Goal: Task Accomplishment & Management: Use online tool/utility

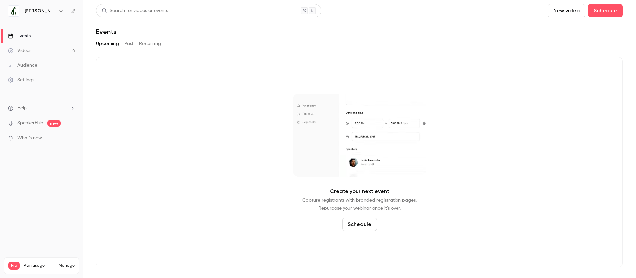
click at [51, 47] on link "Videos 4" at bounding box center [41, 50] width 83 height 15
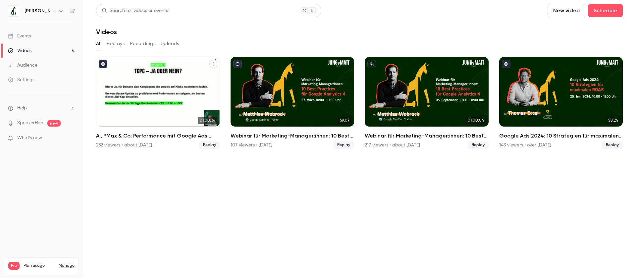
click at [119, 136] on h2 "AI, PMax & Co: Performance mit Google Ads maximieren" at bounding box center [158, 136] width 124 height 8
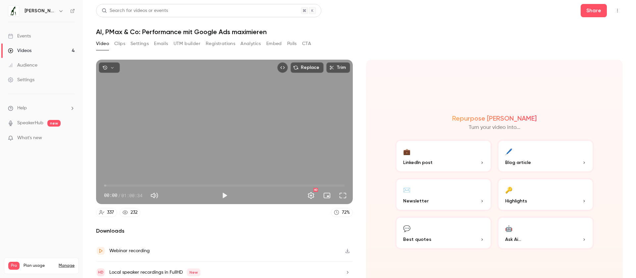
click at [113, 31] on h1 "AI, PMax & Co: Performance mit Google Ads maximieren" at bounding box center [359, 32] width 526 height 8
copy div "AI, PMax & Co: Performance mit Google Ads maximieren Video Clips Settings Email…"
click at [137, 45] on button "Settings" at bounding box center [139, 43] width 18 height 11
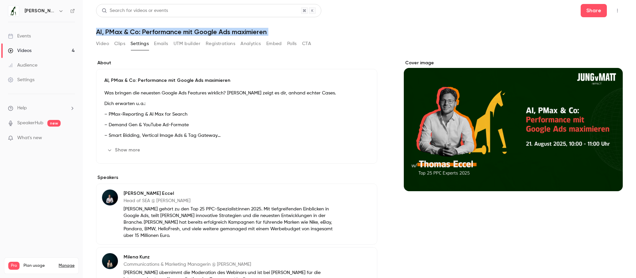
click at [129, 150] on button "Show more" at bounding box center [124, 150] width 40 height 11
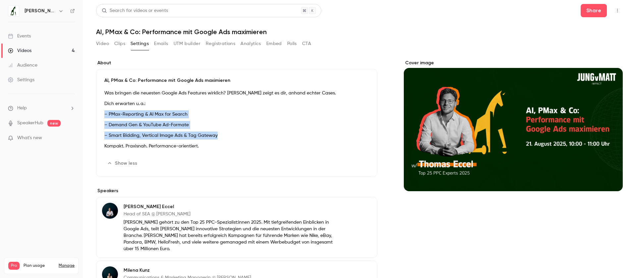
drag, startPoint x: 105, startPoint y: 112, endPoint x: 225, endPoint y: 138, distance: 123.5
click at [225, 138] on div "Was bringen die neuesten Google Ads Features wirklich? Thomas Eccel zeigt es di…" at bounding box center [236, 121] width 265 height 64
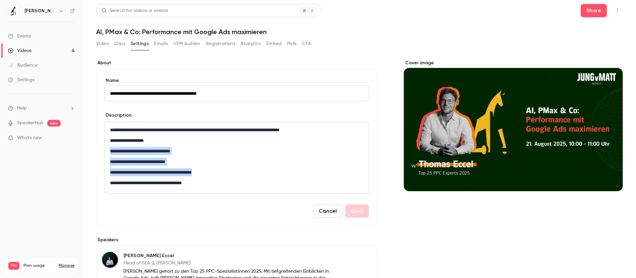
drag, startPoint x: 221, startPoint y: 173, endPoint x: 107, endPoint y: 151, distance: 116.4
click at [107, 151] on div "**********" at bounding box center [237, 158] width 264 height 72
click at [323, 216] on button "Cancel" at bounding box center [327, 210] width 29 height 13
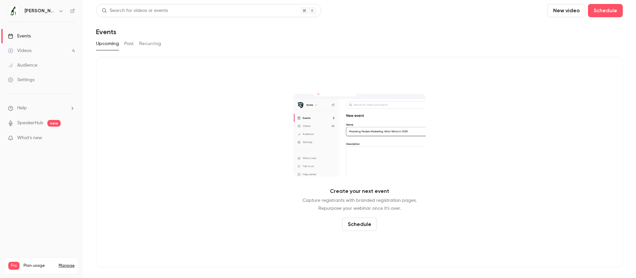
click at [43, 53] on link "Videos 4" at bounding box center [41, 50] width 83 height 15
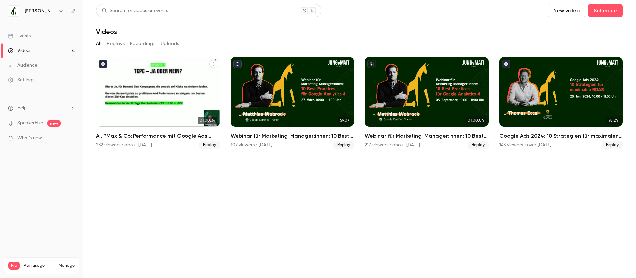
click at [138, 88] on div "AI, PMax & Co: Performance mit Google Ads maximieren" at bounding box center [158, 92] width 124 height 70
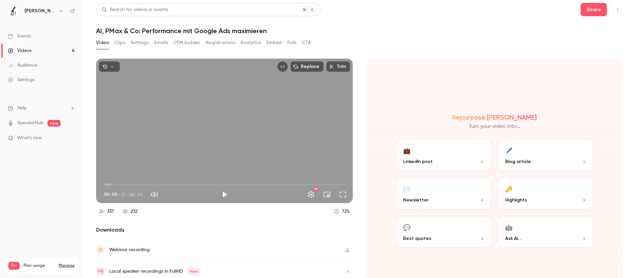
scroll to position [2, 0]
click at [165, 41] on button "Emails" at bounding box center [161, 42] width 14 height 11
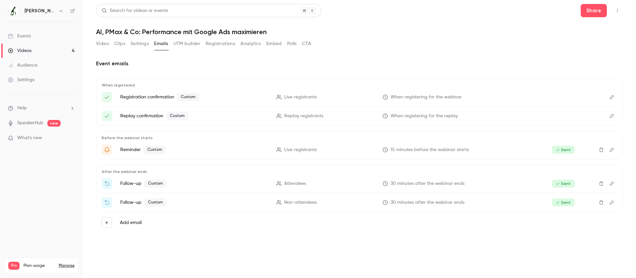
click at [191, 42] on button "UTM builder" at bounding box center [186, 43] width 27 height 11
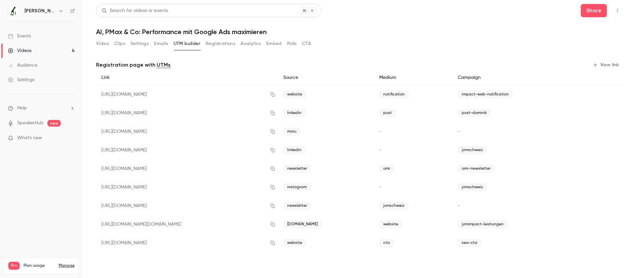
click at [608, 65] on button "New link" at bounding box center [606, 65] width 33 height 11
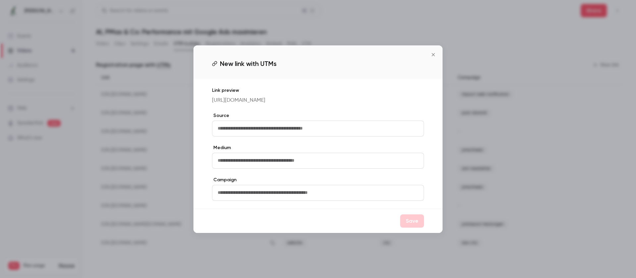
click at [276, 129] on input "text" at bounding box center [318, 129] width 212 height 16
drag, startPoint x: 247, startPoint y: 132, endPoint x: 194, endPoint y: 130, distance: 53.0
click at [194, 130] on div "Link preview https://watch.getcontrast.io/register/jung-von-matt-impact-google-…" at bounding box center [317, 143] width 249 height 129
type input "*******"
click at [234, 165] on input "text" at bounding box center [318, 161] width 212 height 16
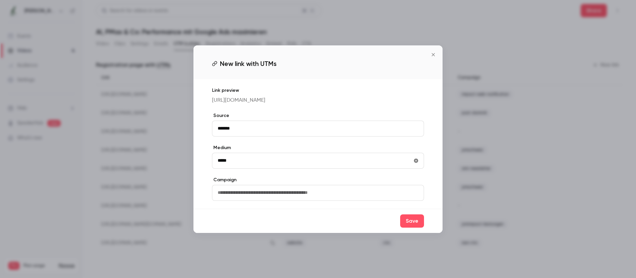
type input "*****"
click at [247, 198] on input "text" at bounding box center [318, 193] width 212 height 16
type input "**********"
click at [413, 221] on button "Save" at bounding box center [412, 220] width 24 height 13
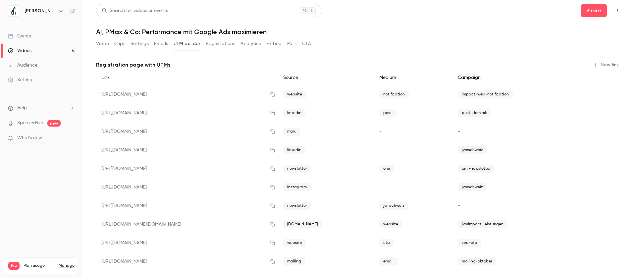
scroll to position [3, 0]
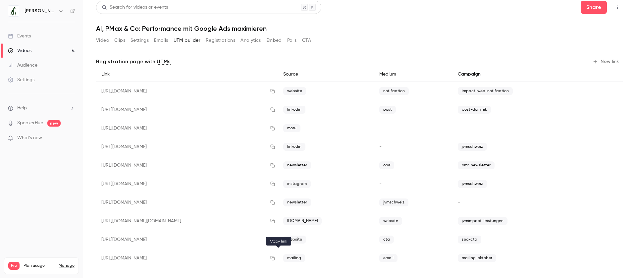
click at [275, 256] on icon "button" at bounding box center [272, 258] width 5 height 5
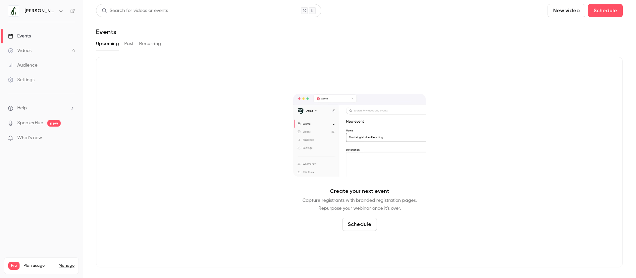
click at [43, 68] on link "Audience" at bounding box center [41, 65] width 83 height 15
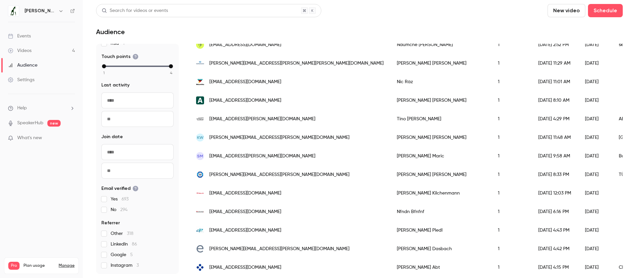
scroll to position [821, 0]
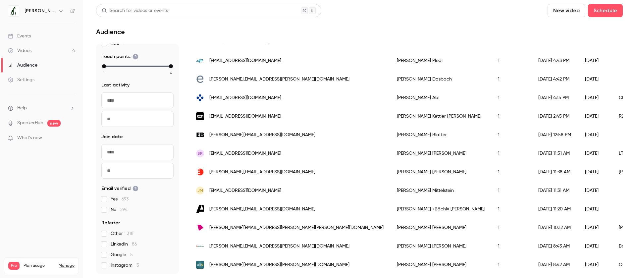
click at [30, 78] on div "Settings" at bounding box center [21, 79] width 26 height 7
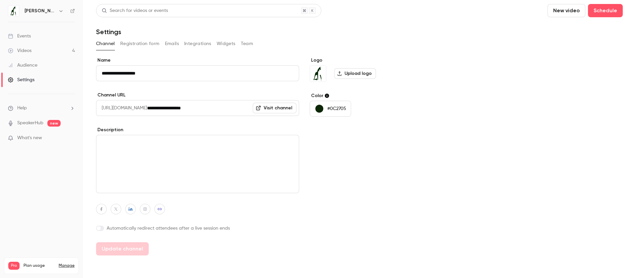
click at [136, 46] on button "Registration form" at bounding box center [139, 43] width 39 height 11
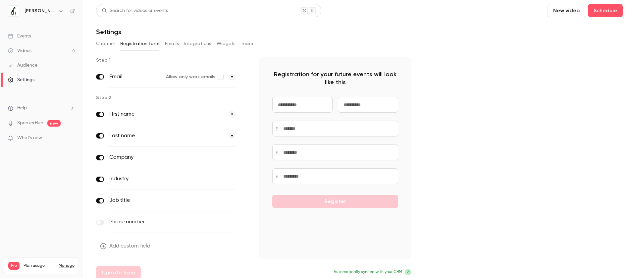
click at [168, 45] on button "Emails" at bounding box center [172, 43] width 14 height 11
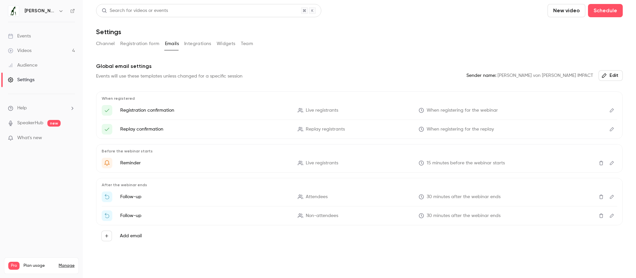
click at [197, 46] on button "Integrations" at bounding box center [197, 43] width 27 height 11
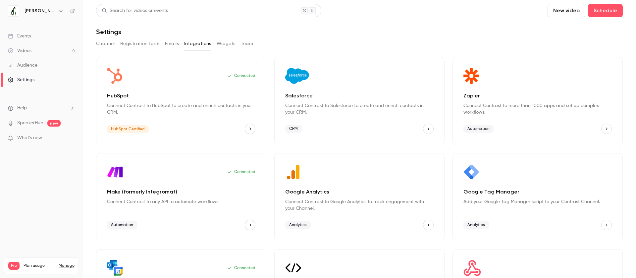
click at [230, 46] on button "Widgets" at bounding box center [226, 43] width 19 height 11
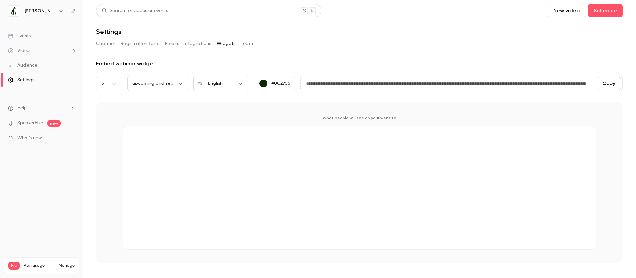
click at [244, 46] on button "Team" at bounding box center [247, 43] width 13 height 11
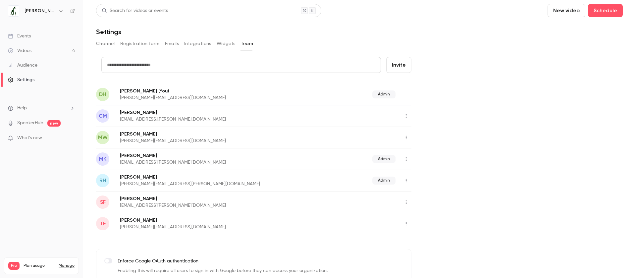
click at [405, 226] on button "button" at bounding box center [406, 223] width 11 height 11
click at [435, 193] on div at bounding box center [318, 139] width 636 height 278
click at [42, 39] on link "Events" at bounding box center [41, 36] width 83 height 15
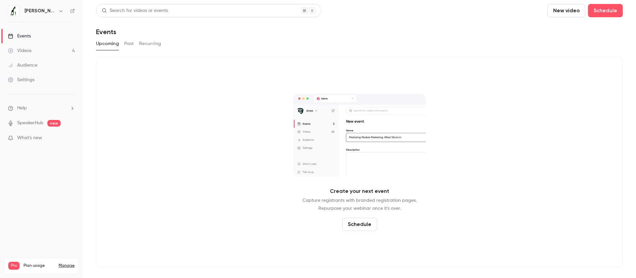
click at [39, 49] on link "Videos 4" at bounding box center [41, 50] width 83 height 15
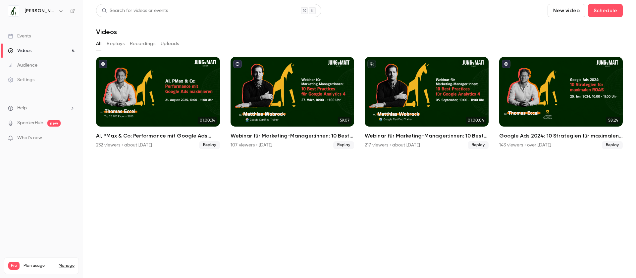
click at [40, 67] on link "Audience" at bounding box center [41, 65] width 83 height 15
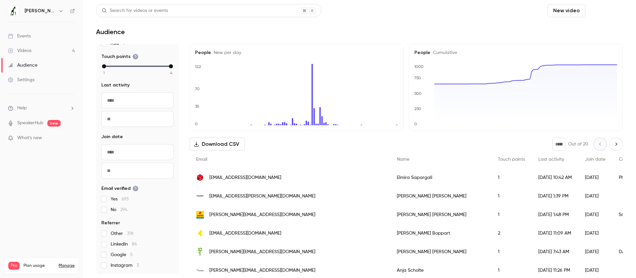
click at [595, 12] on button "Schedule" at bounding box center [605, 10] width 35 height 13
click at [512, 15] on div at bounding box center [318, 139] width 636 height 278
click at [559, 10] on button "New video" at bounding box center [566, 10] width 38 height 13
click at [505, 18] on div at bounding box center [318, 139] width 636 height 278
click at [48, 141] on p "What's new" at bounding box center [36, 137] width 56 height 7
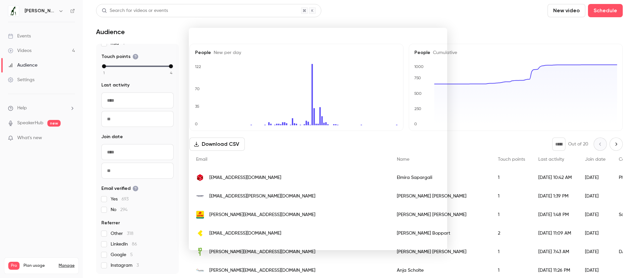
click at [374, 21] on div at bounding box center [318, 139] width 636 height 278
click at [48, 77] on link "Settings" at bounding box center [41, 80] width 83 height 15
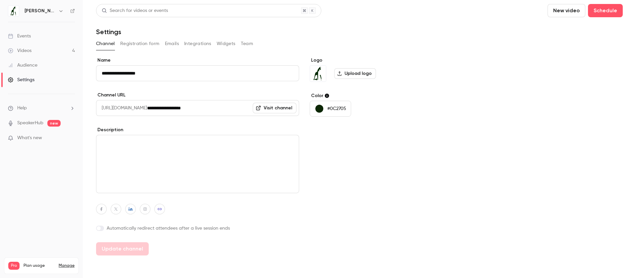
click at [35, 105] on li "Help" at bounding box center [41, 108] width 67 height 7
click at [103, 120] on span "Help center" at bounding box center [103, 121] width 25 height 7
click at [40, 57] on link "Videos 4" at bounding box center [41, 50] width 83 height 15
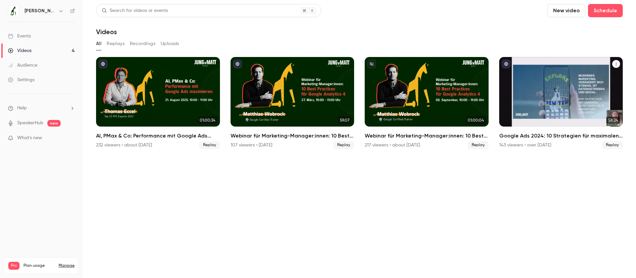
click at [538, 135] on h2 "Google Ads 2024: 10 Strategien für maximalen ROAS" at bounding box center [561, 136] width 124 height 8
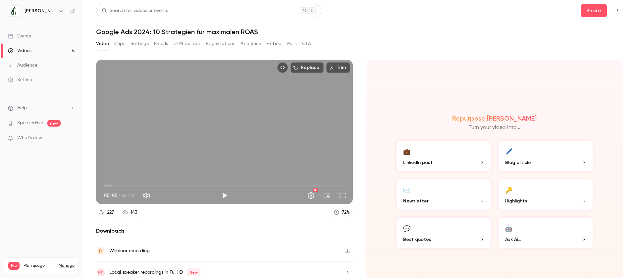
click at [221, 45] on button "Registrations" at bounding box center [220, 43] width 29 height 11
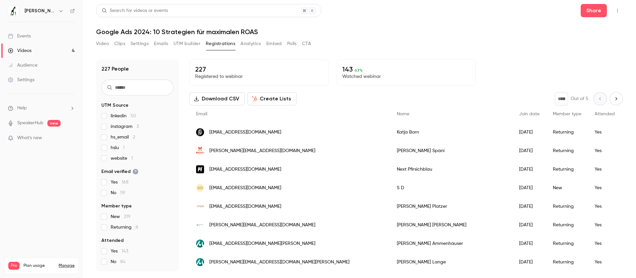
click at [273, 101] on button "Create Lists" at bounding box center [271, 98] width 49 height 13
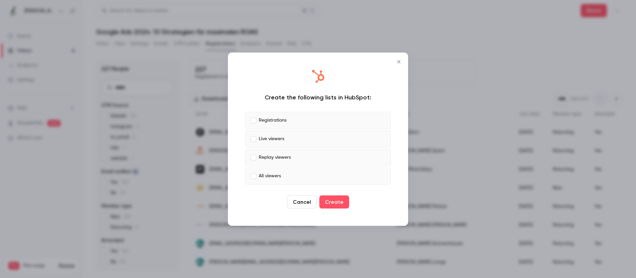
click at [277, 139] on p "Live viewers" at bounding box center [271, 138] width 25 height 7
click at [271, 157] on p "Replay viewers" at bounding box center [275, 157] width 32 height 7
click at [269, 177] on p "All viewers" at bounding box center [270, 175] width 22 height 7
click at [342, 199] on button "Create" at bounding box center [334, 201] width 30 height 13
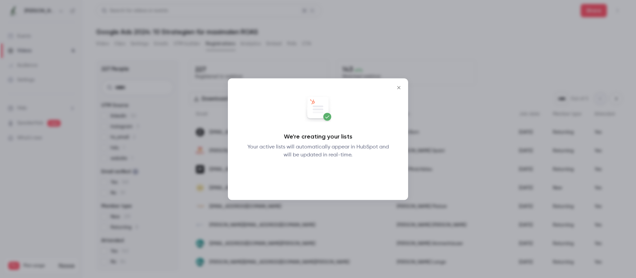
click at [317, 175] on button "Okay" at bounding box center [318, 175] width 24 height 13
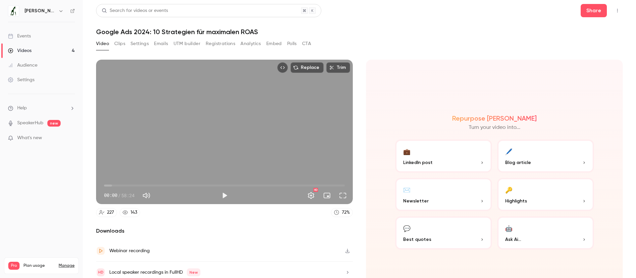
click at [46, 51] on link "Videos 4" at bounding box center [41, 50] width 83 height 15
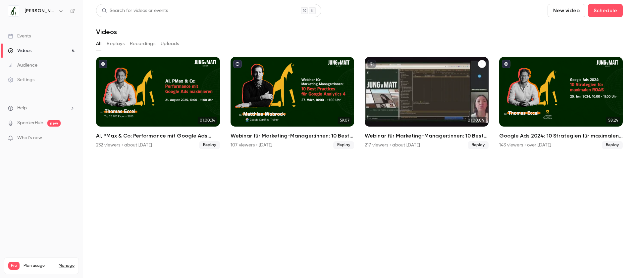
click at [425, 138] on h2 "Webinar für Marketing-Manager:innen: 10 Best Practices für Google Analytics 4" at bounding box center [427, 136] width 124 height 8
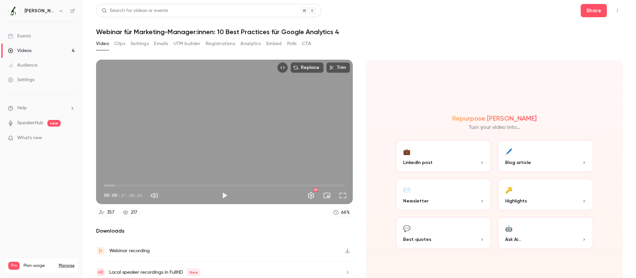
click at [222, 43] on button "Registrations" at bounding box center [220, 43] width 29 height 11
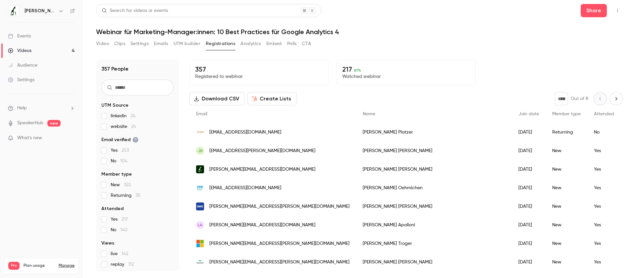
click at [275, 101] on button "Create Lists" at bounding box center [271, 98] width 49 height 13
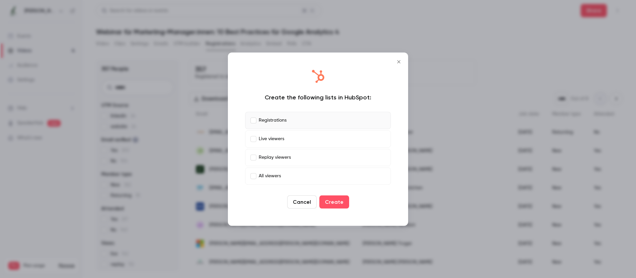
click at [335, 200] on button "Create" at bounding box center [334, 201] width 30 height 13
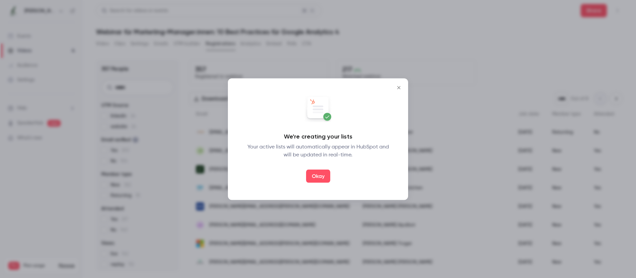
click at [323, 175] on button "Okay" at bounding box center [318, 175] width 24 height 13
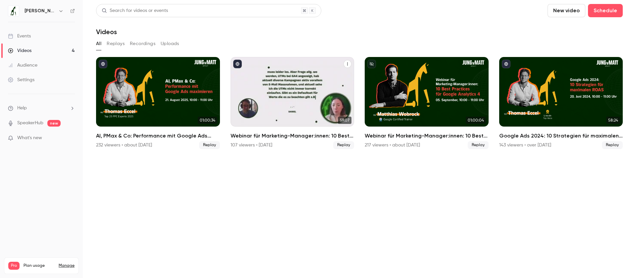
click at [305, 138] on h2 "Webinar für Marketing-Manager:innen: 10 Best Practices für Google Analytics 4" at bounding box center [292, 136] width 124 height 8
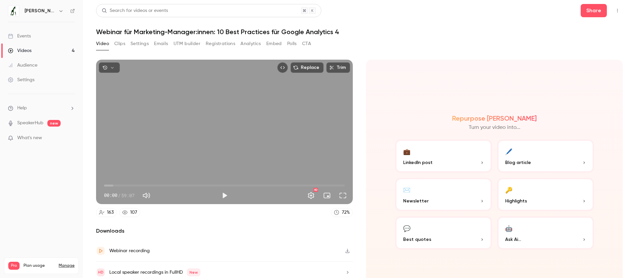
click at [220, 47] on button "Registrations" at bounding box center [220, 43] width 29 height 11
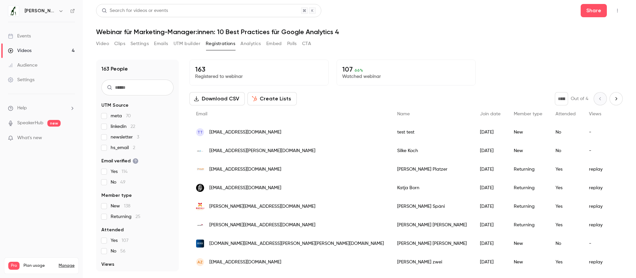
click at [271, 103] on button "Create Lists" at bounding box center [271, 98] width 49 height 13
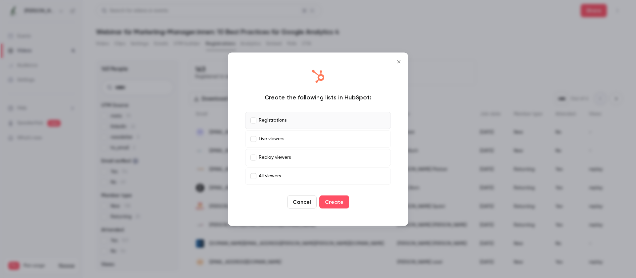
click at [330, 198] on button "Create" at bounding box center [334, 201] width 30 height 13
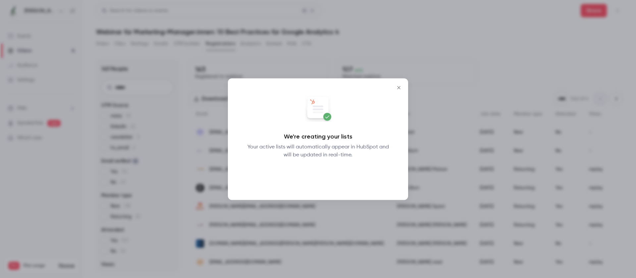
click at [321, 174] on button "Okay" at bounding box center [318, 175] width 24 height 13
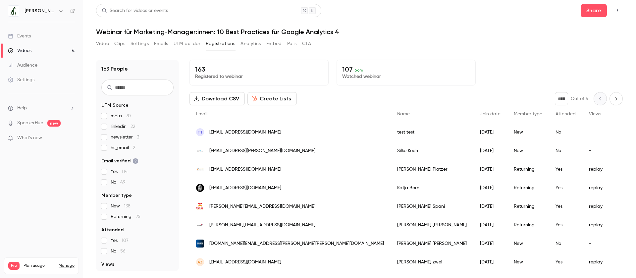
click at [34, 49] on link "Videos 4" at bounding box center [41, 50] width 83 height 15
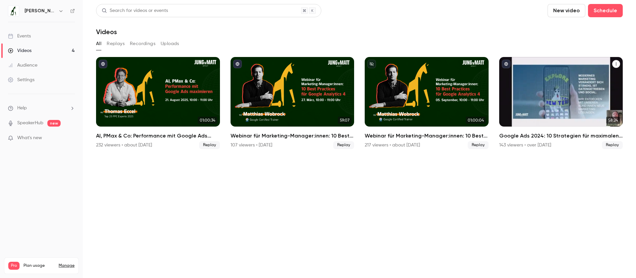
click at [508, 144] on div "143 viewers • over [DATE]" at bounding box center [525, 145] width 52 height 7
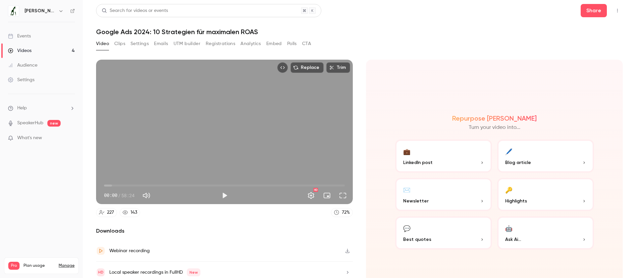
click at [225, 45] on button "Registrations" at bounding box center [220, 43] width 29 height 11
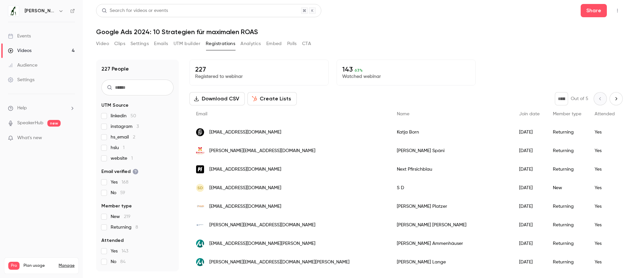
click at [271, 97] on button "Create Lists" at bounding box center [271, 98] width 49 height 13
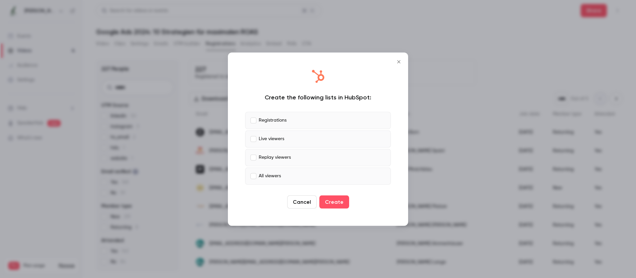
click at [401, 62] on icon "Close" at bounding box center [399, 61] width 8 height 5
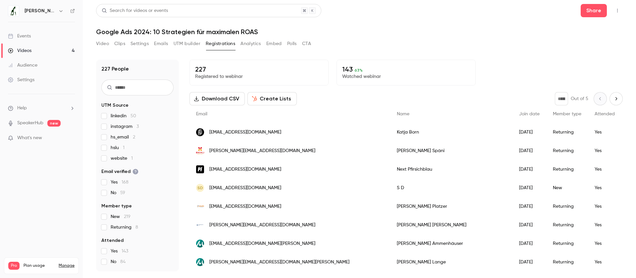
click at [39, 80] on link "Settings" at bounding box center [41, 80] width 83 height 15
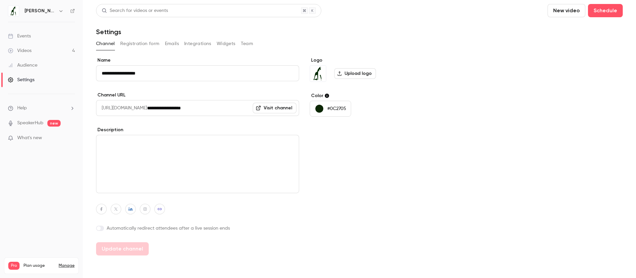
drag, startPoint x: 164, startPoint y: 107, endPoint x: 221, endPoint y: 109, distance: 56.3
click at [221, 109] on div "**********" at bounding box center [197, 108] width 203 height 16
drag, startPoint x: 179, startPoint y: 107, endPoint x: 165, endPoint y: 107, distance: 14.9
click at [165, 107] on div "**********" at bounding box center [197, 108] width 203 height 16
click at [38, 111] on li "Help" at bounding box center [41, 108] width 67 height 7
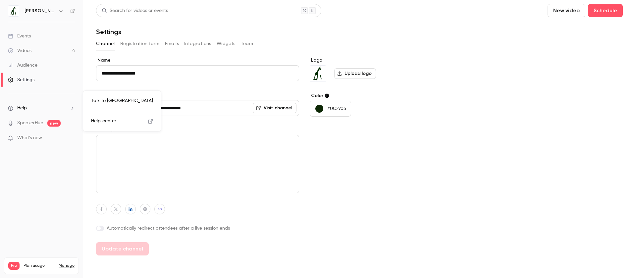
click at [94, 121] on span "Help center" at bounding box center [103, 121] width 25 height 7
click at [41, 55] on link "Videos 4" at bounding box center [41, 50] width 83 height 15
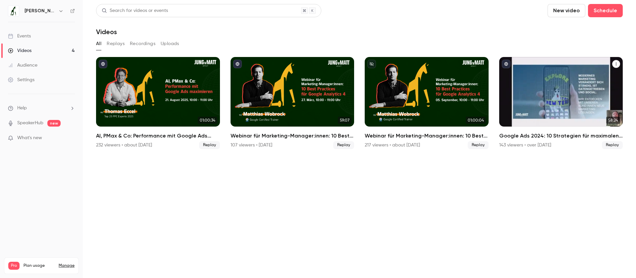
click at [513, 145] on div "143 viewers • over [DATE]" at bounding box center [525, 145] width 52 height 7
